Goal: Navigation & Orientation: Go to known website

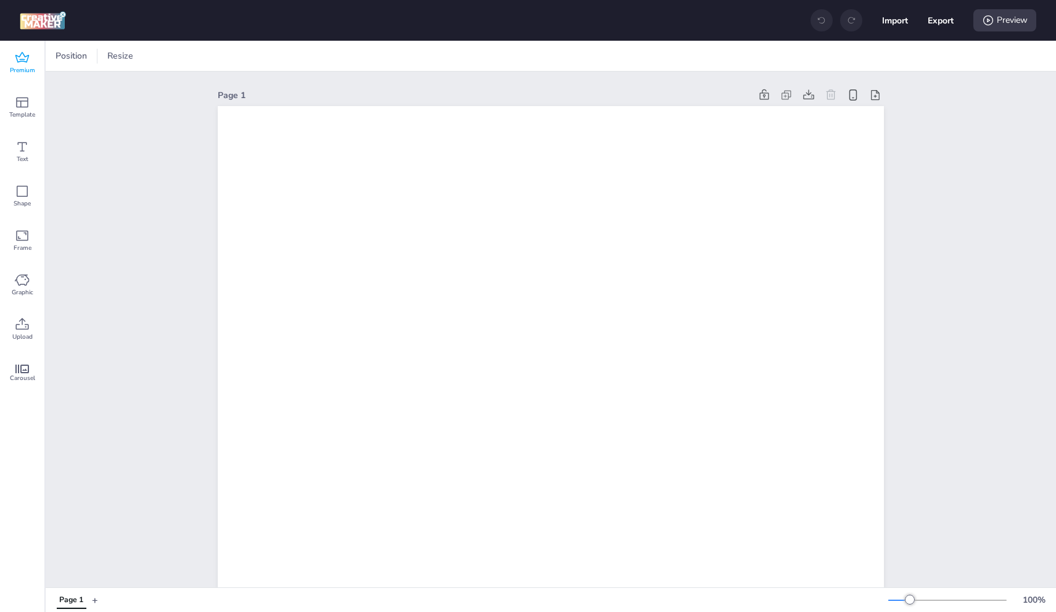
click at [22, 61] on icon at bounding box center [22, 57] width 14 height 10
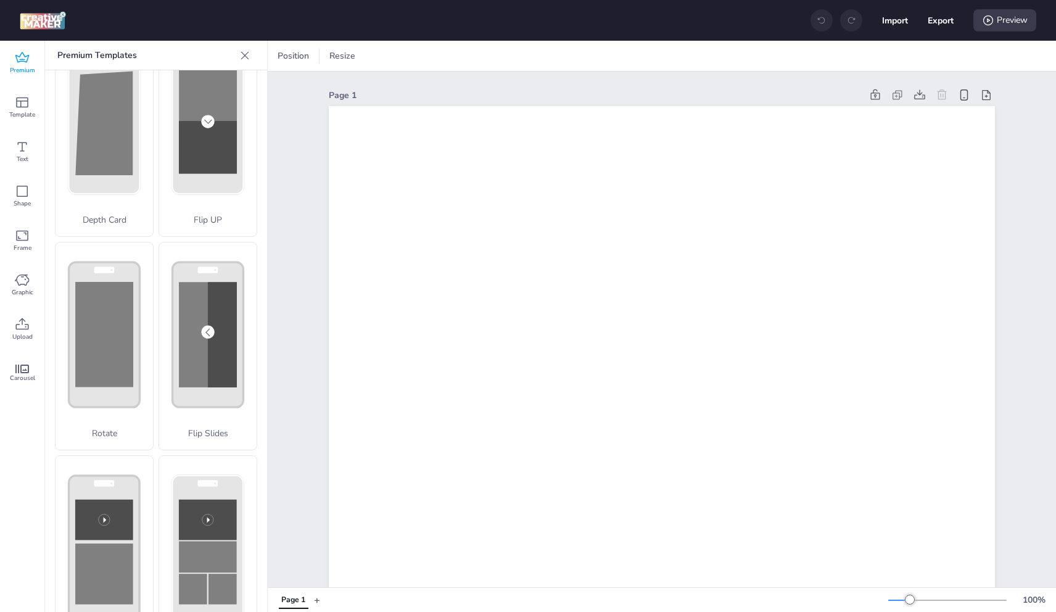
scroll to position [185, 0]
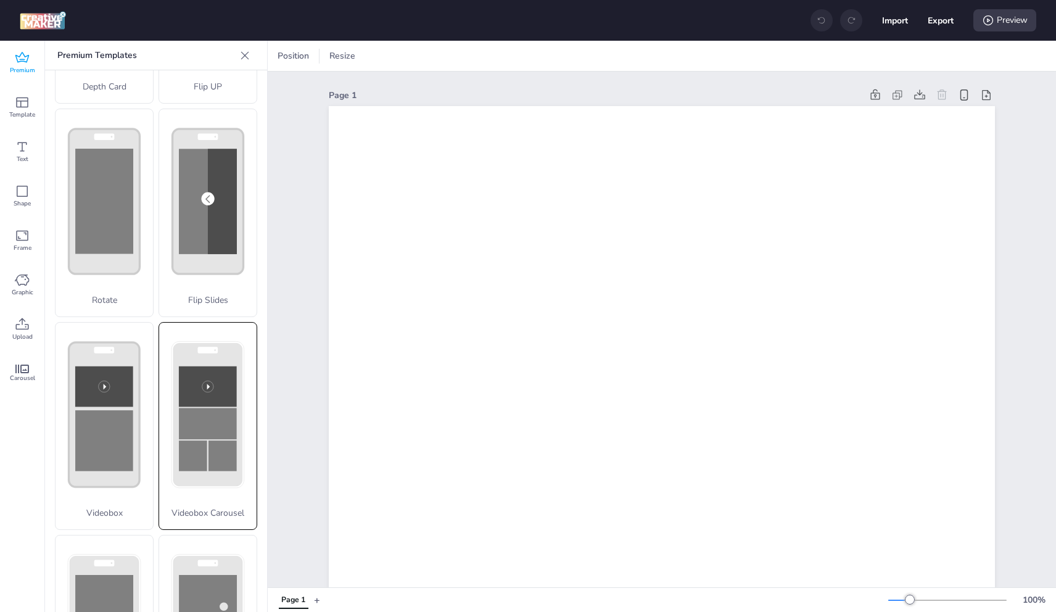
click at [220, 408] on rect at bounding box center [208, 423] width 58 height 31
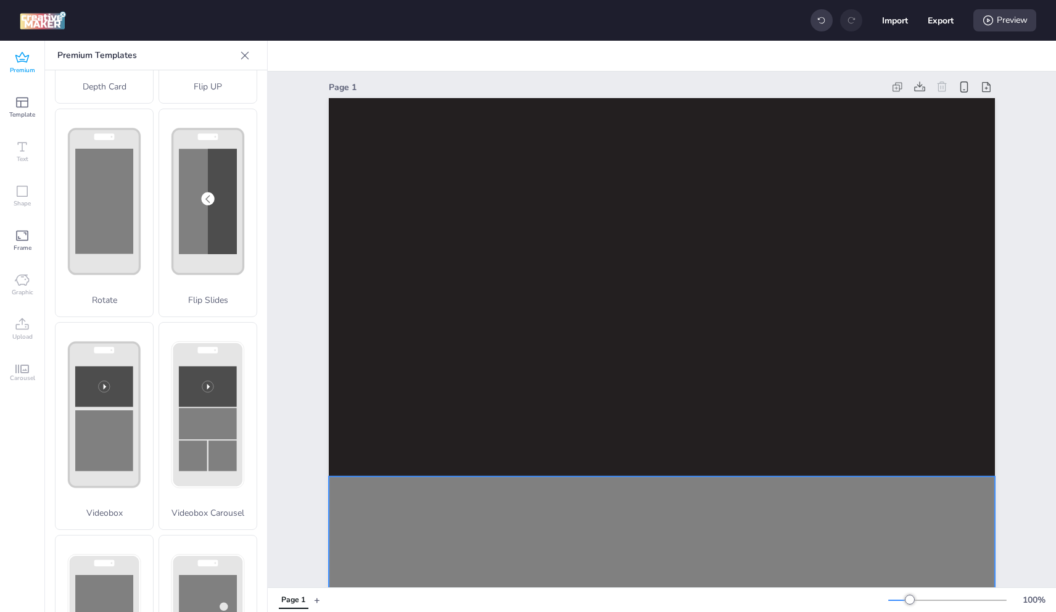
scroll to position [0, 0]
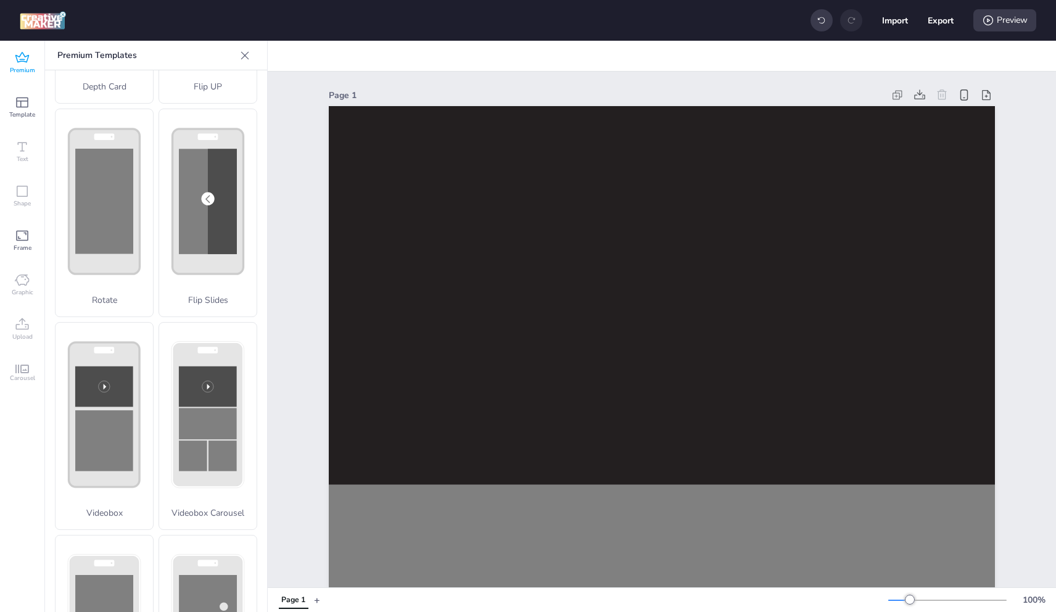
click at [33, 59] on div "Premium" at bounding box center [22, 63] width 44 height 44
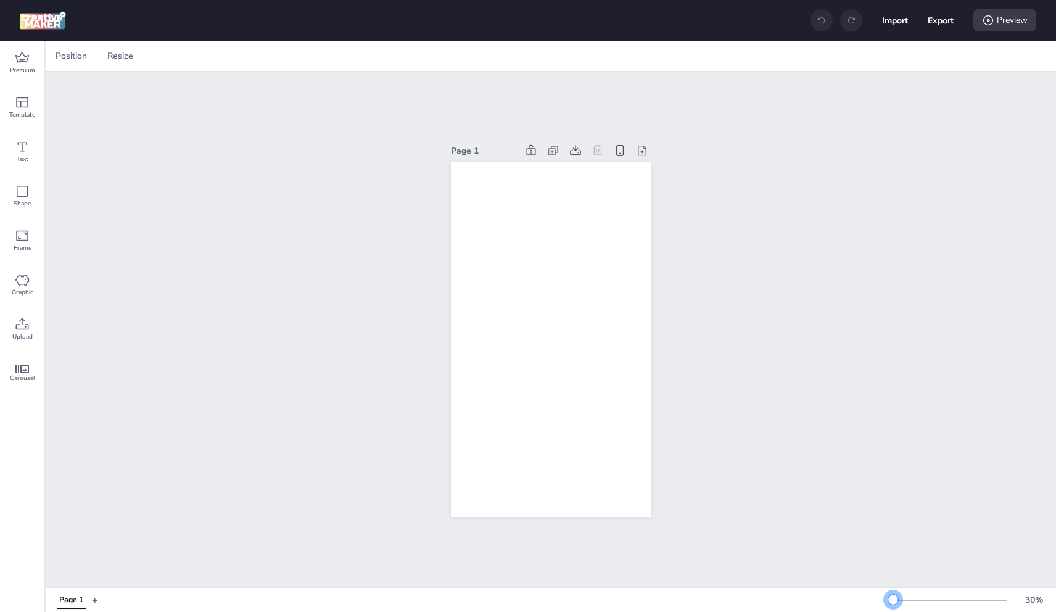
click at [893, 597] on div at bounding box center [947, 600] width 118 height 10
